Goal: Navigation & Orientation: Find specific page/section

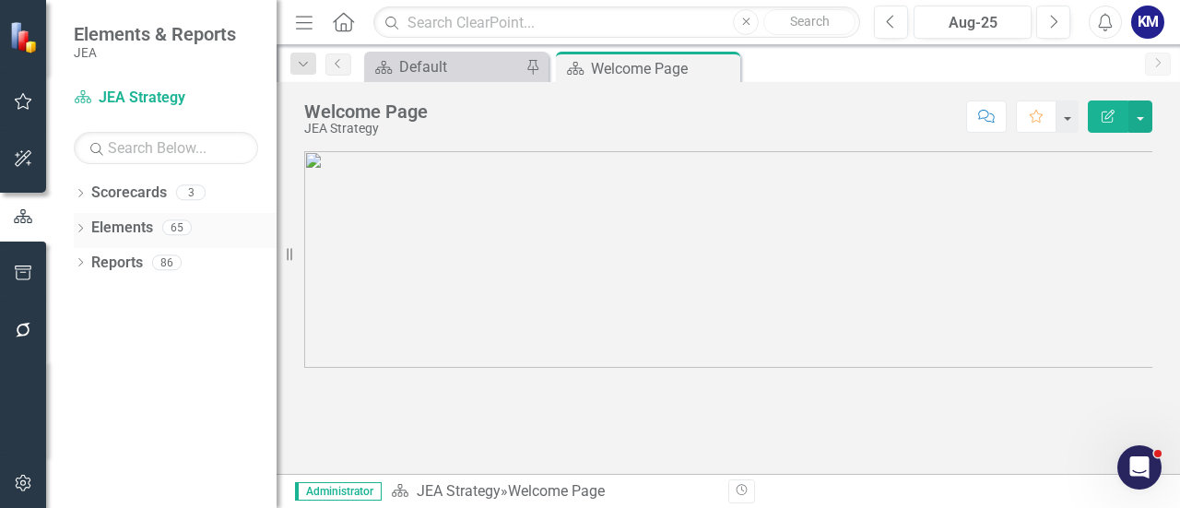
click at [95, 232] on link "Elements" at bounding box center [122, 228] width 62 height 21
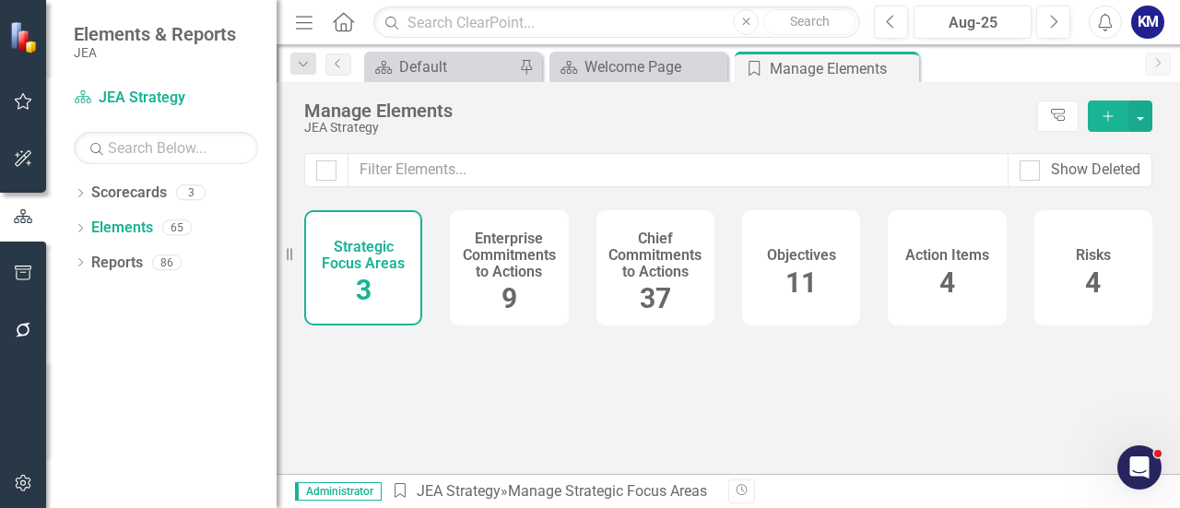
click at [806, 282] on span "11" at bounding box center [800, 282] width 31 height 32
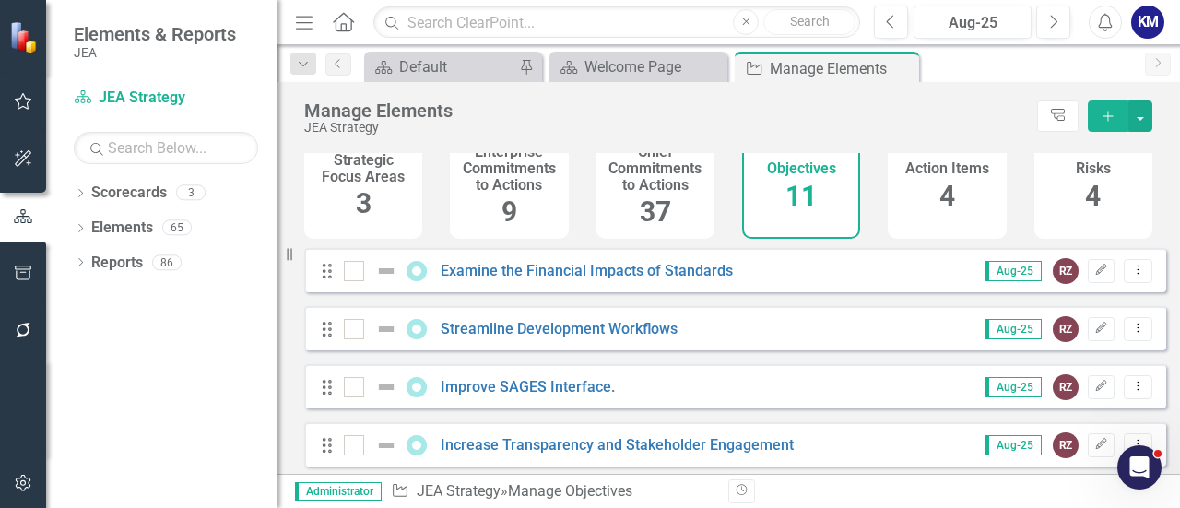
scroll to position [100, 0]
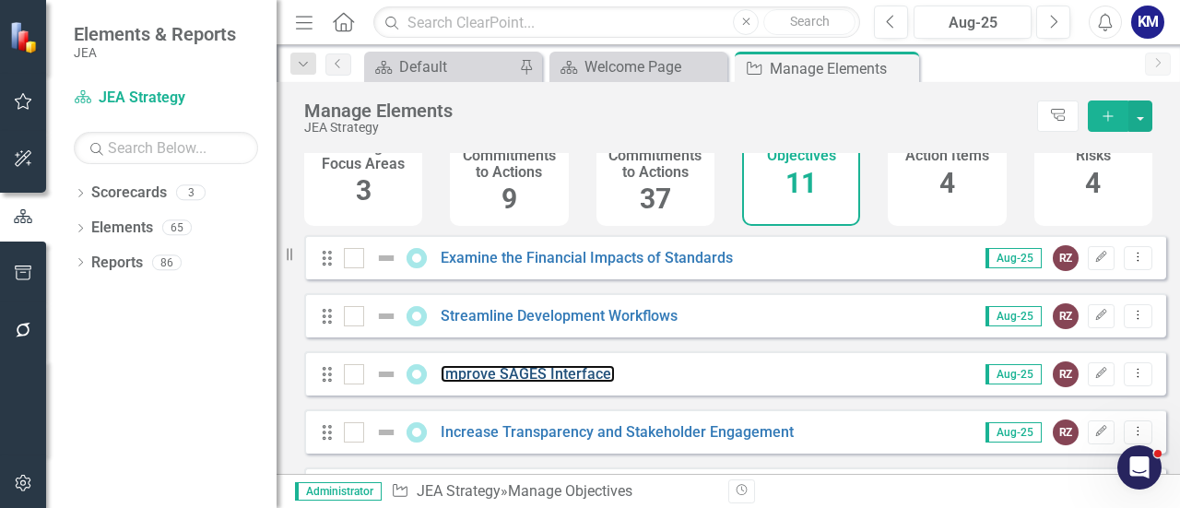
drag, startPoint x: 494, startPoint y: 378, endPoint x: 147, endPoint y: 36, distance: 486.9
click at [494, 378] on link "Improve SAGES Interface." at bounding box center [528, 374] width 174 height 18
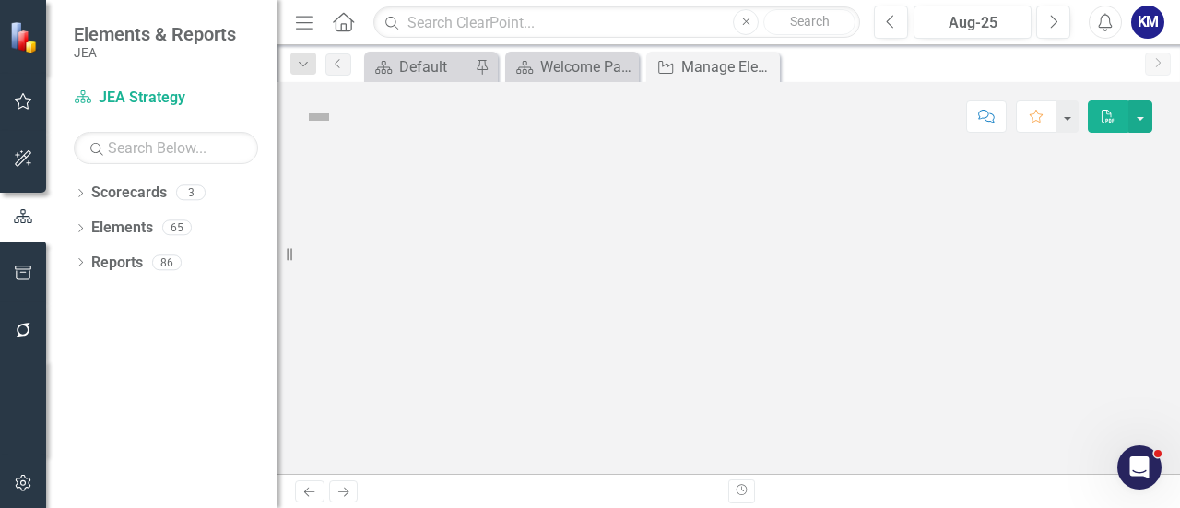
click at [306, 23] on icon "Menu" at bounding box center [304, 21] width 24 height 19
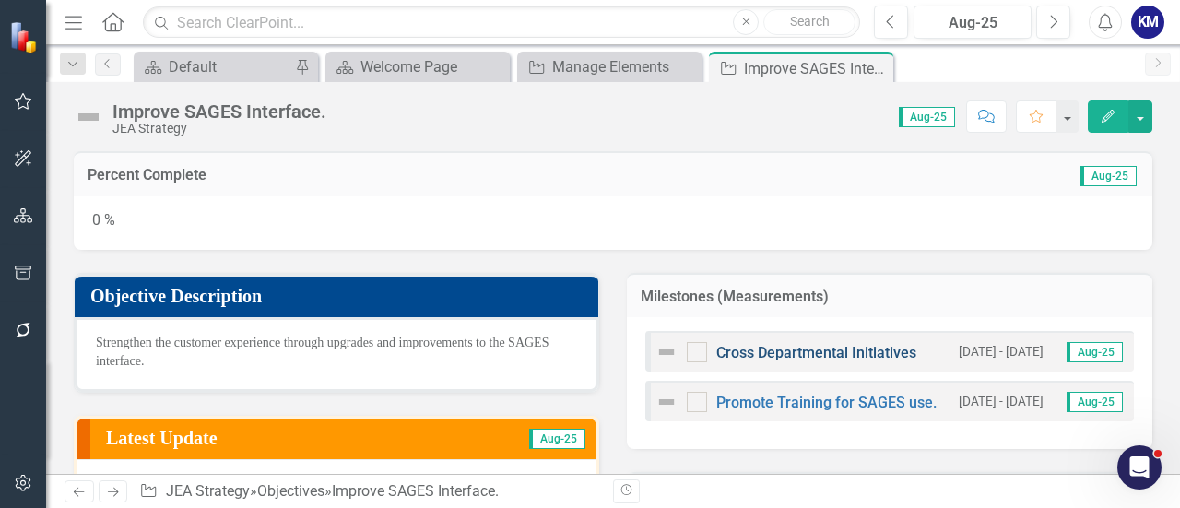
click at [784, 356] on link "Cross Departmental Initiatives" at bounding box center [816, 353] width 200 height 18
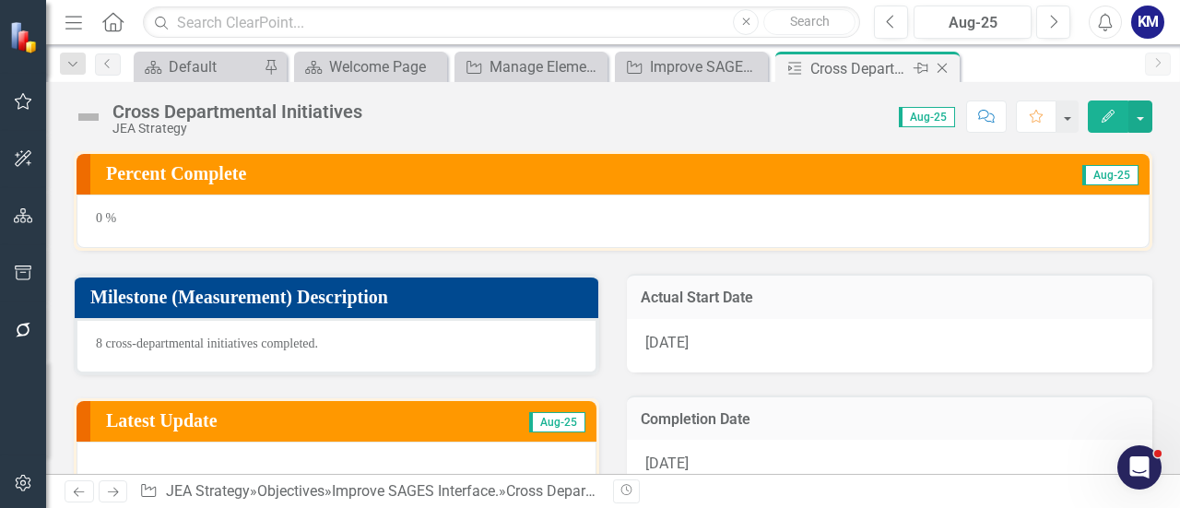
click at [944, 67] on icon "Close" at bounding box center [942, 68] width 18 height 15
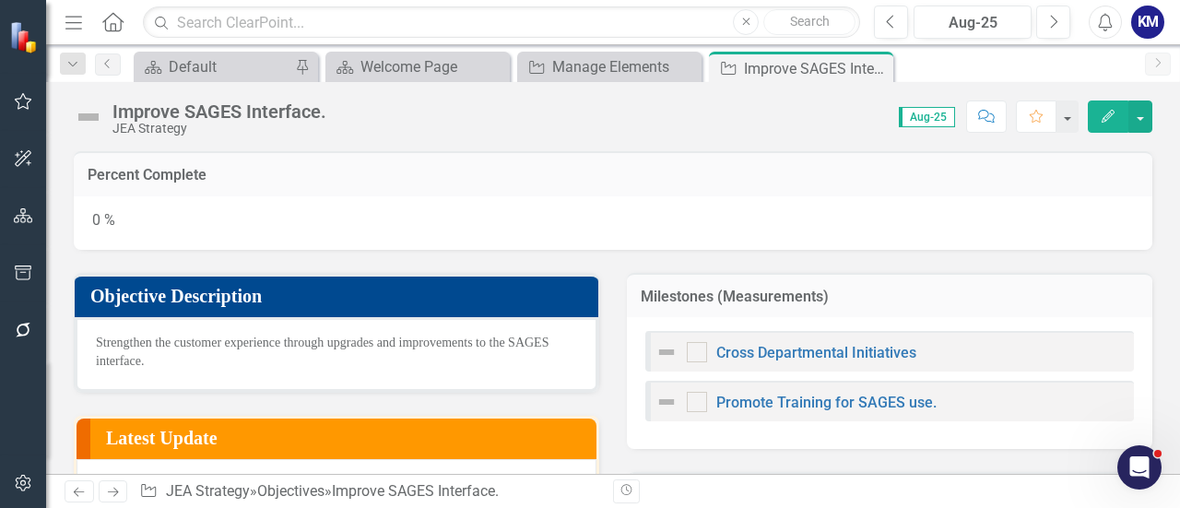
click at [0, 0] on icon "Close" at bounding box center [0, 0] width 0 height 0
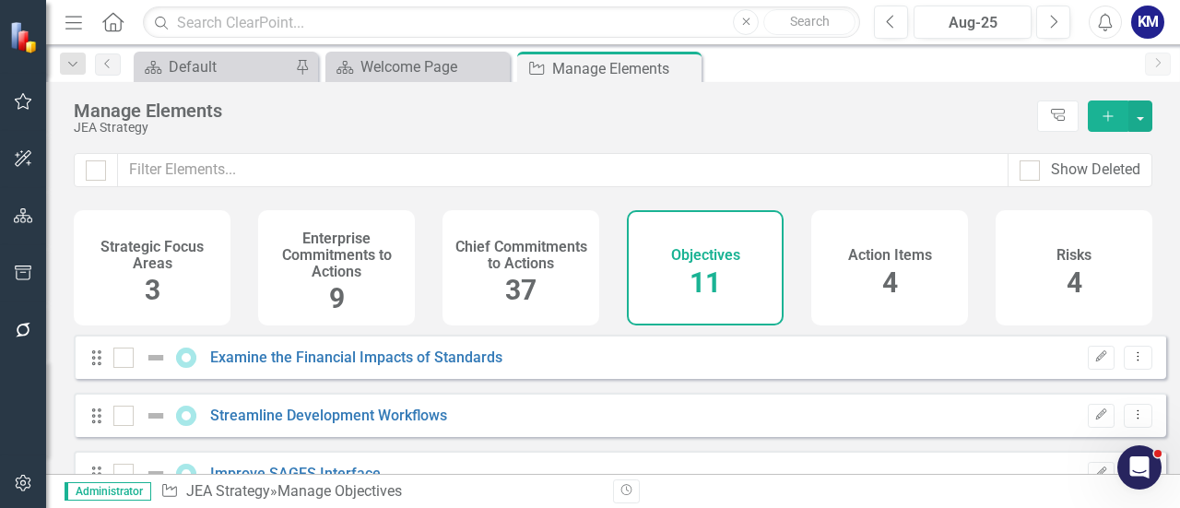
checkbox input "false"
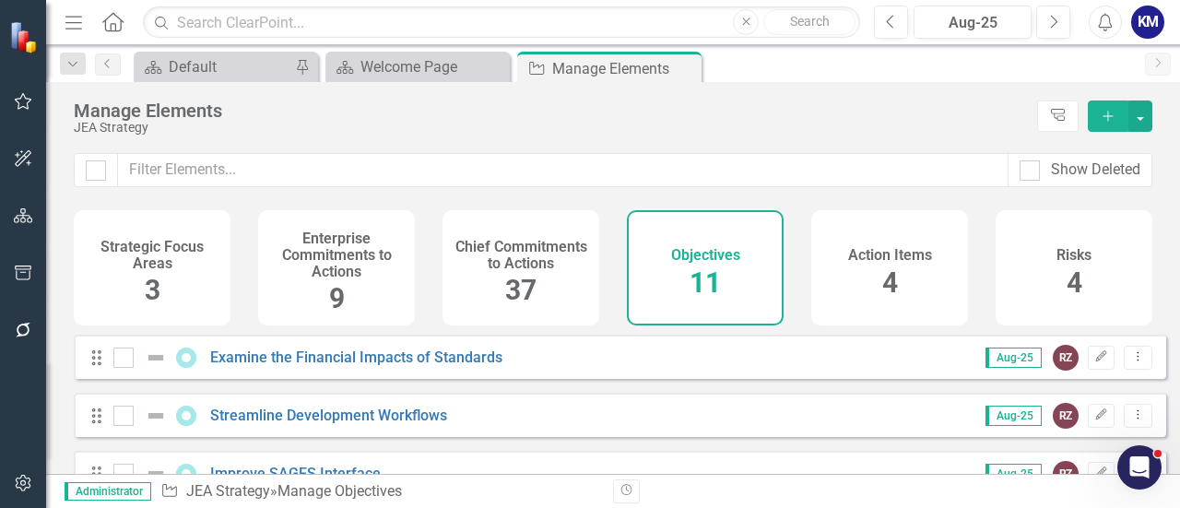
click at [835, 224] on div "Action Items 4" at bounding box center [889, 267] width 157 height 115
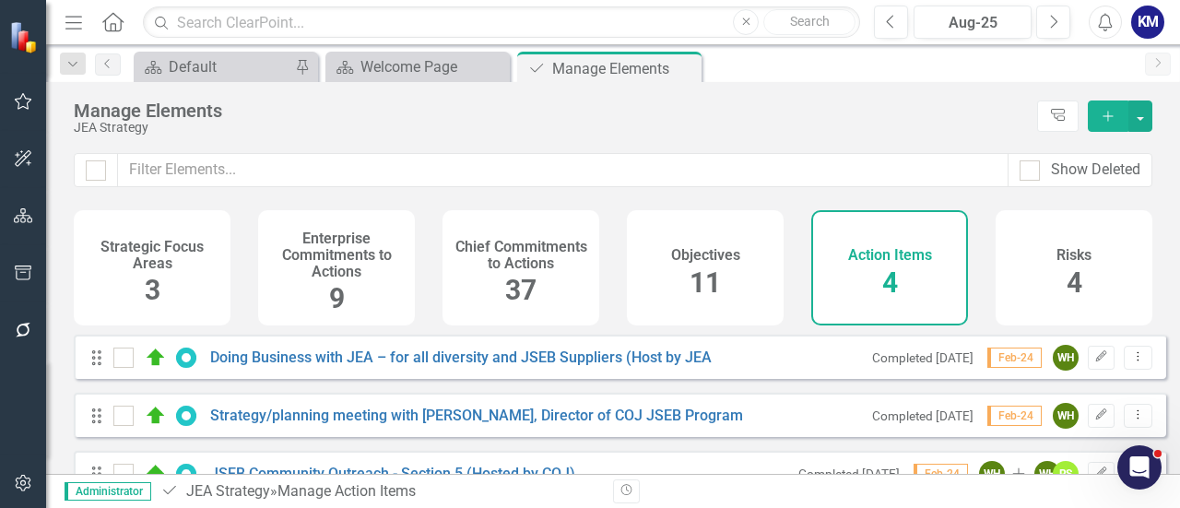
scroll to position [105, 0]
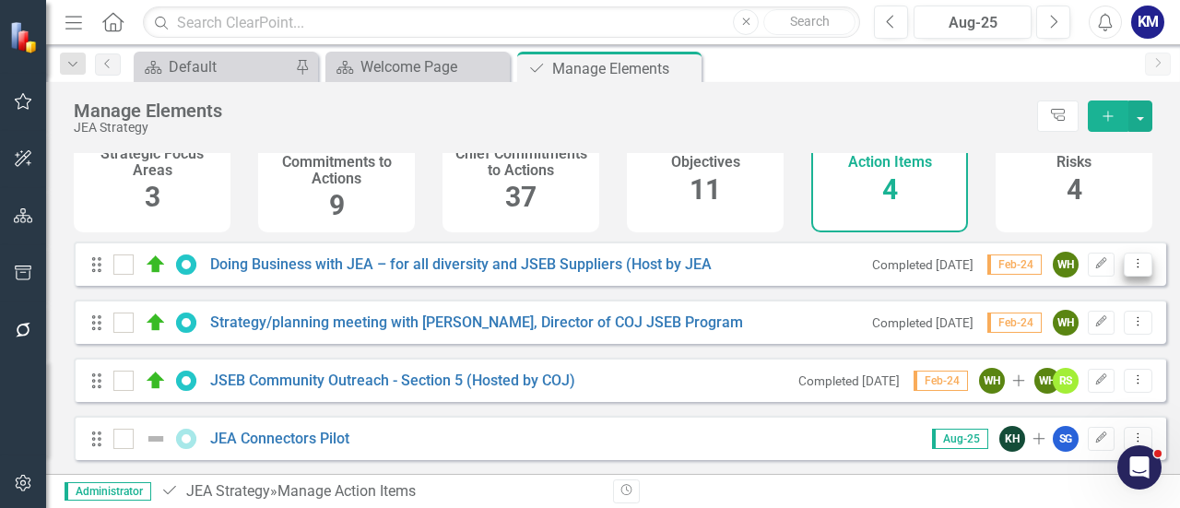
click at [1130, 263] on icon "Dropdown Menu" at bounding box center [1138, 263] width 16 height 12
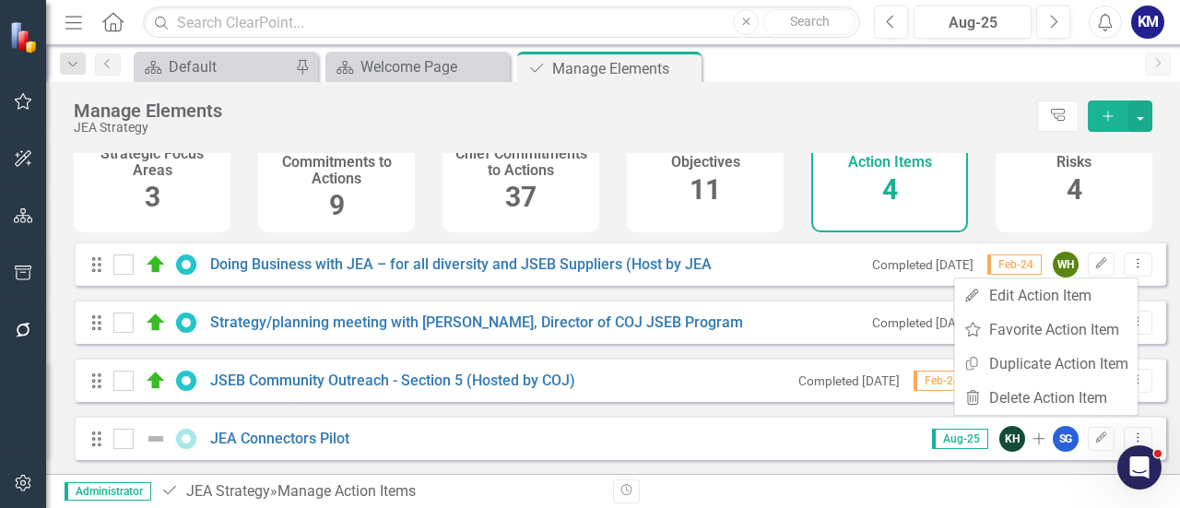
click at [1161, 207] on div "Strategic Focus Areas 3 Enterprise Commitments to Actions 9 Chief Commitments t…" at bounding box center [613, 179] width 1134 height 124
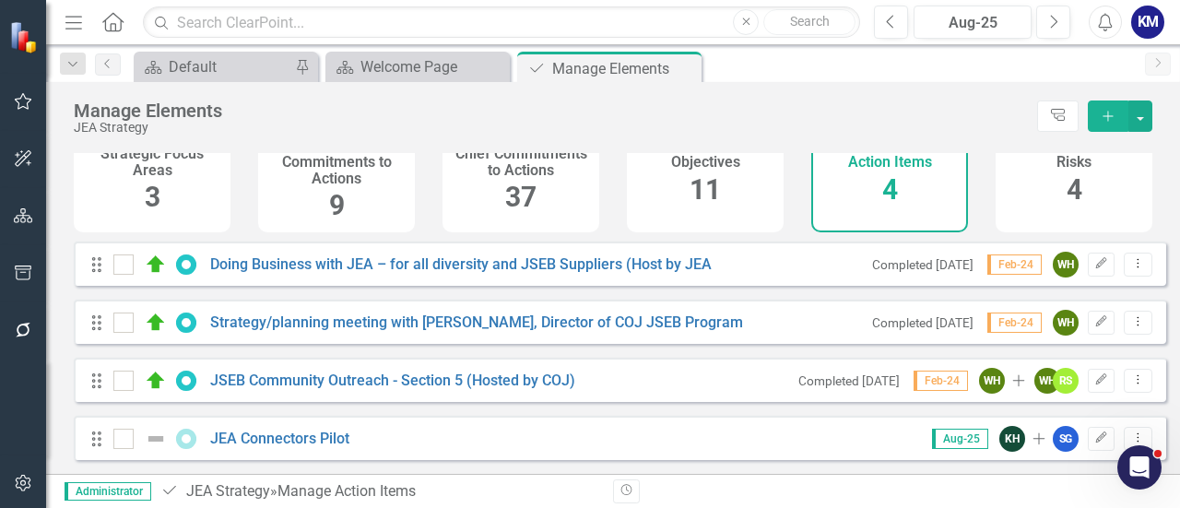
scroll to position [0, 0]
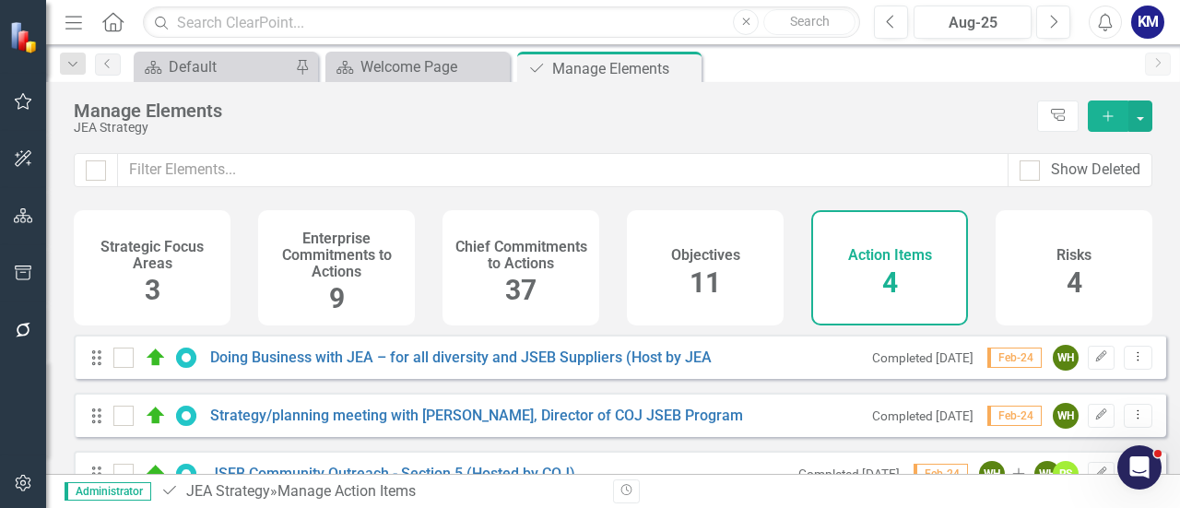
click at [1069, 259] on h4 "Risks" at bounding box center [1073, 255] width 35 height 17
